Goal: Task Accomplishment & Management: Manage account settings

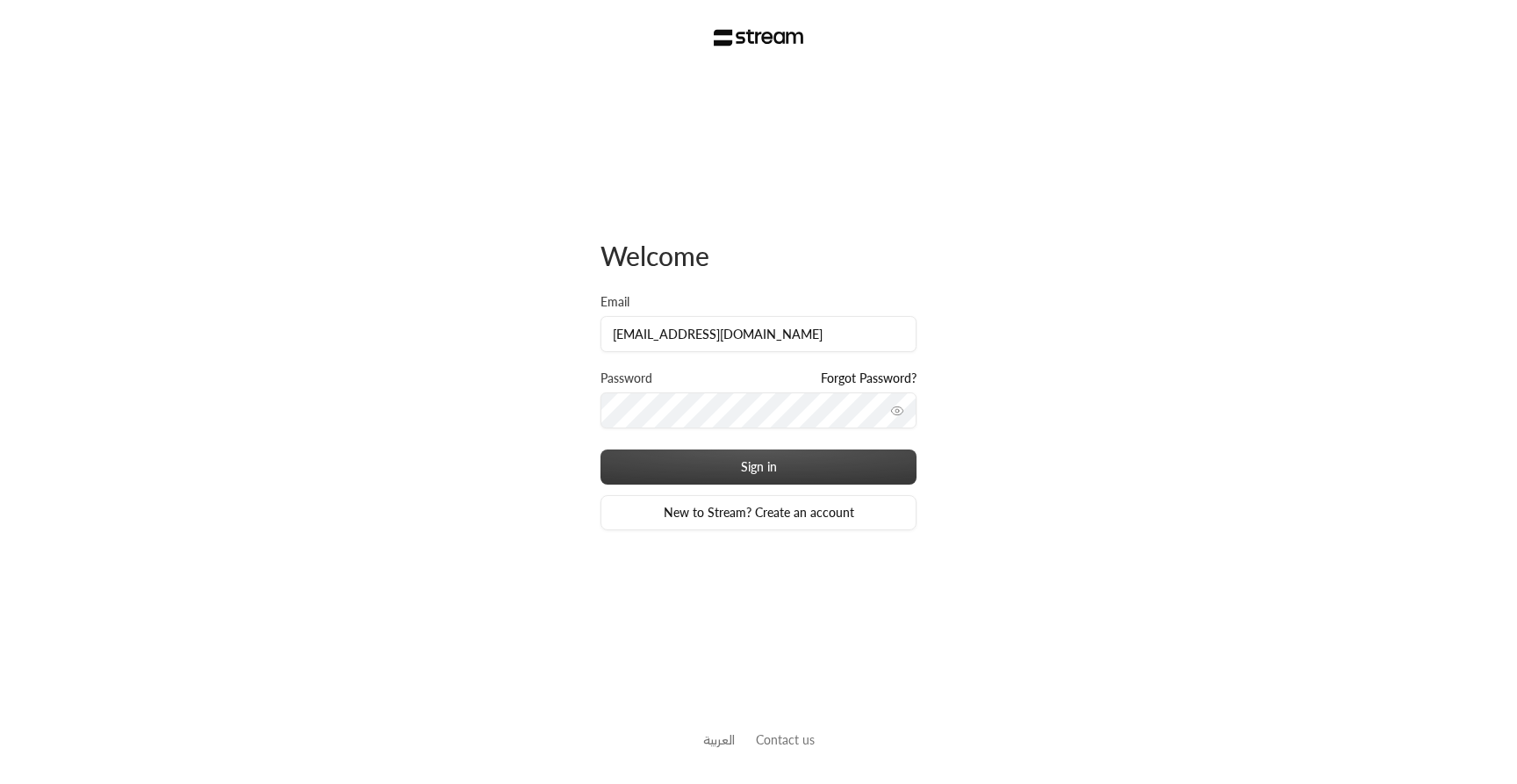
type input "[EMAIL_ADDRESS][DOMAIN_NAME]"
click at [735, 465] on button "Sign in" at bounding box center [759, 467] width 316 height 36
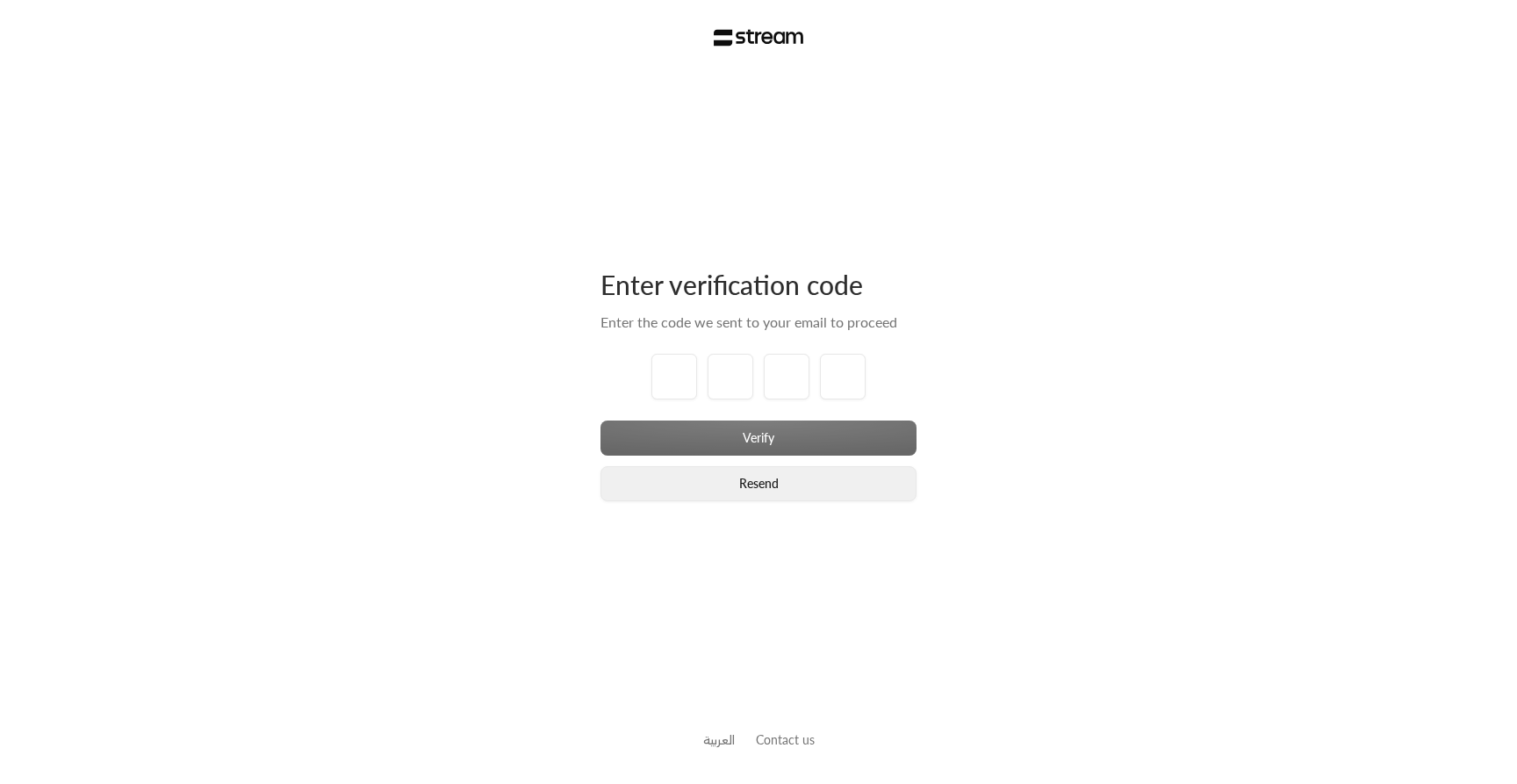
click at [737, 497] on button "Resend" at bounding box center [759, 484] width 316 height 36
type input "1"
type input "2"
type input "3"
type input "4"
